Goal: Task Accomplishment & Management: Complete application form

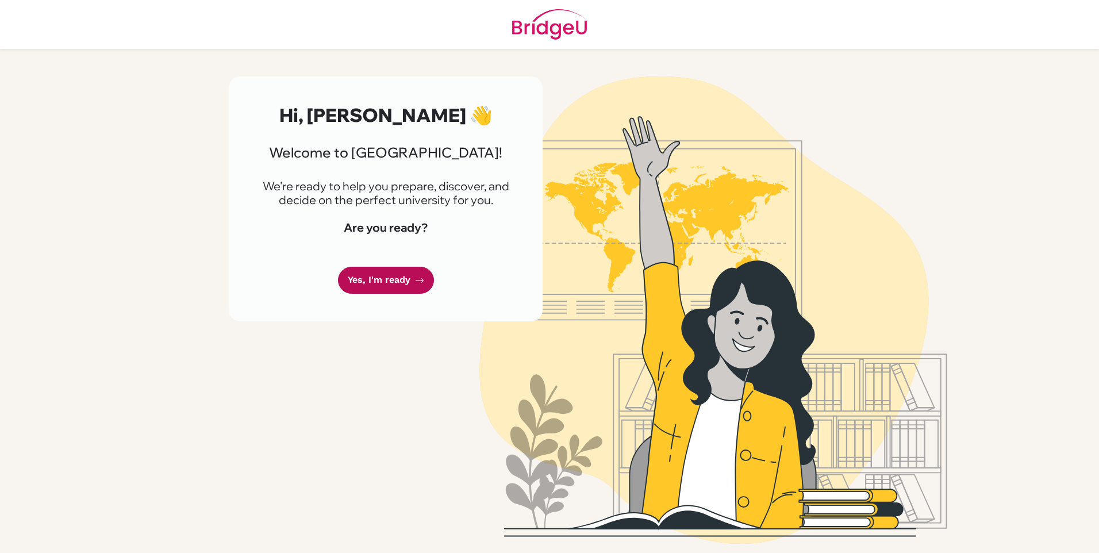
click at [389, 281] on link "Yes, I'm ready" at bounding box center [386, 280] width 96 height 27
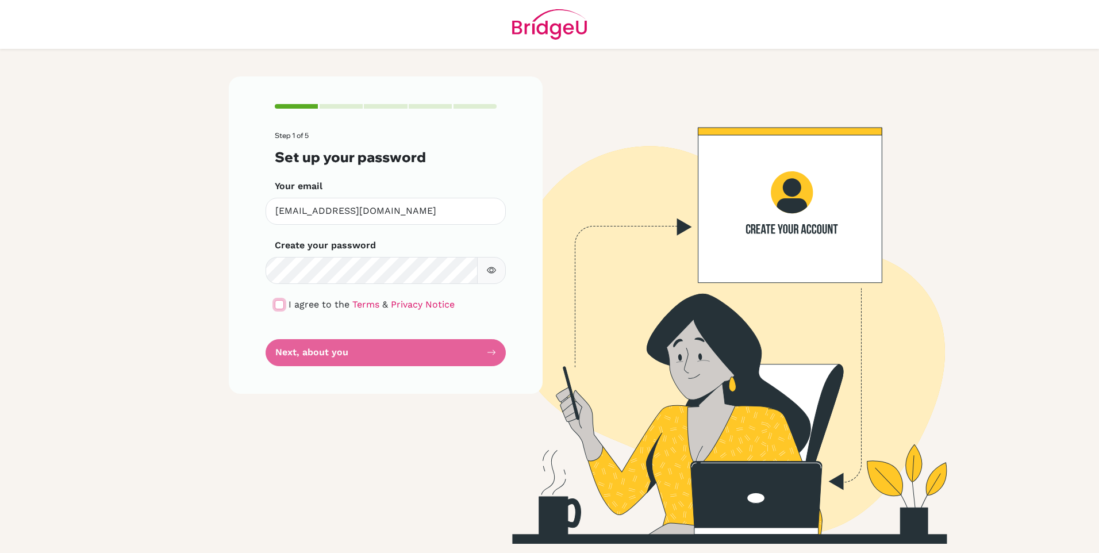
click at [277, 303] on input "checkbox" at bounding box center [279, 304] width 9 height 9
checkbox input "true"
click at [294, 350] on button "Next, about you" at bounding box center [386, 352] width 240 height 27
